Goal: Task Accomplishment & Management: Use online tool/utility

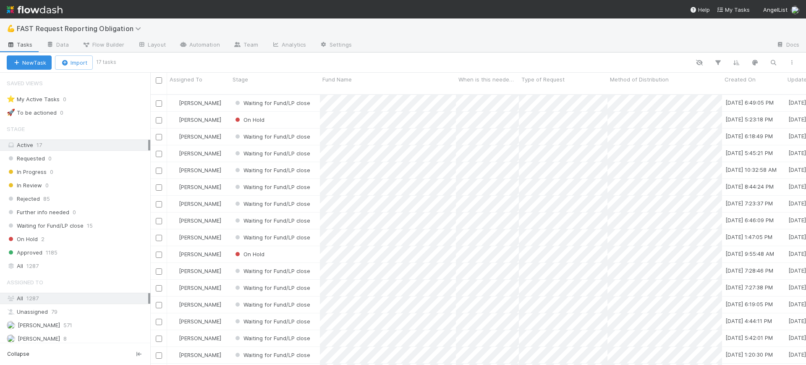
scroll to position [269, 648]
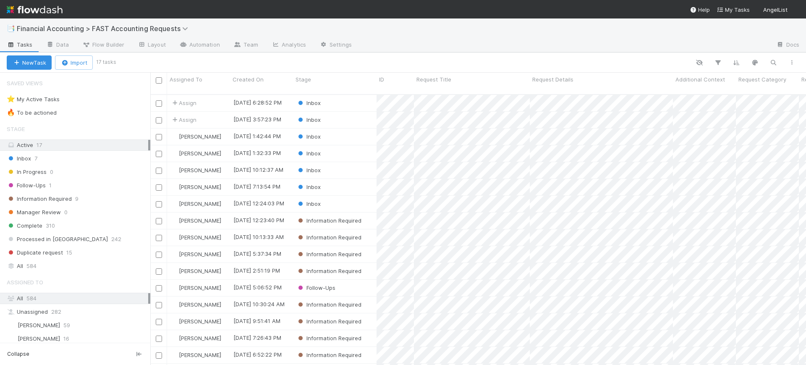
scroll to position [269, 648]
click at [52, 228] on span "310" at bounding box center [50, 225] width 9 height 10
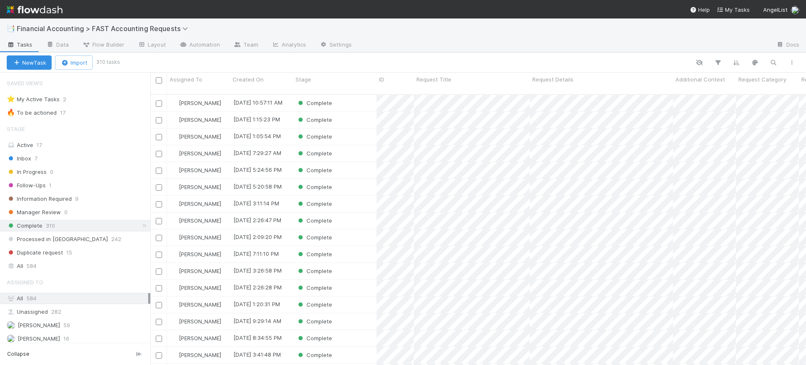
scroll to position [269, 648]
click at [366, 98] on div "Complete" at bounding box center [335, 103] width 84 height 16
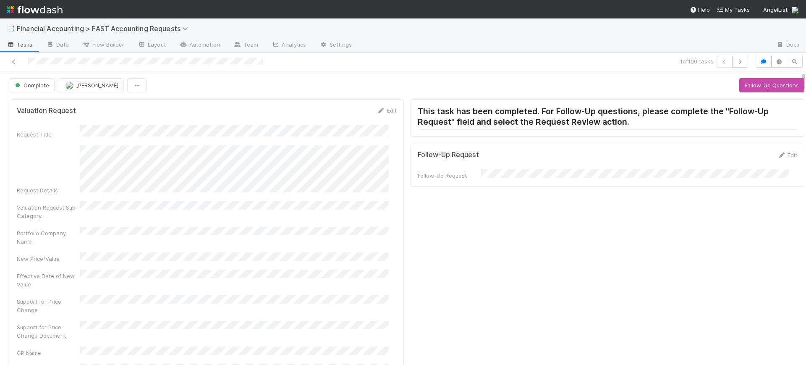
drag, startPoint x: 795, startPoint y: 89, endPoint x: 776, endPoint y: -3, distance: 94.4
click at [776, 0] on html "📑 Financial Accounting > FAST Accounting Requests Tasks Data Flow Builder Layou…" at bounding box center [403, 182] width 806 height 365
click at [16, 58] on link at bounding box center [14, 62] width 8 height 8
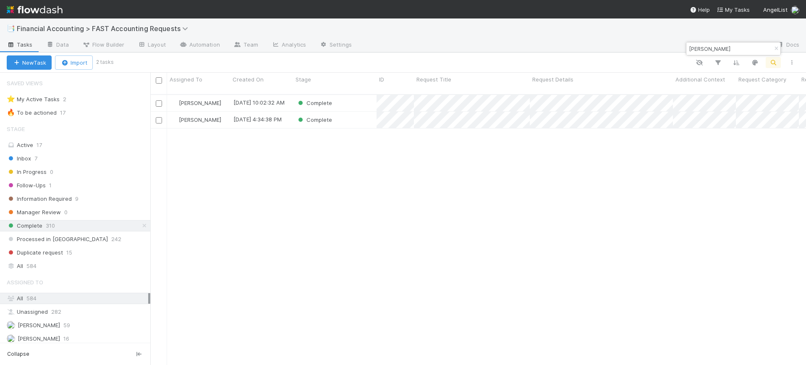
scroll to position [269, 648]
type input "todd"
click at [357, 95] on div "Complete" at bounding box center [335, 103] width 84 height 16
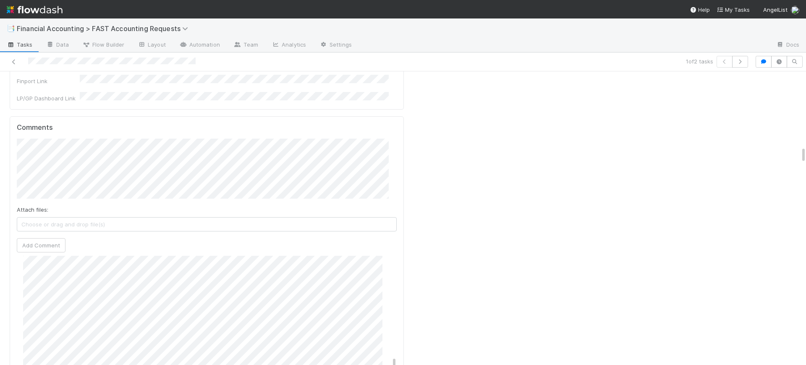
scroll to position [748, 0]
drag, startPoint x: 386, startPoint y: 126, endPoint x: 392, endPoint y: 226, distance: 100.5
click at [392, 226] on div "Comments Attach files: Choose or drag and drop file(s) Add Comment Conor Queena…" at bounding box center [207, 273] width 394 height 314
